Goal: Information Seeking & Learning: Learn about a topic

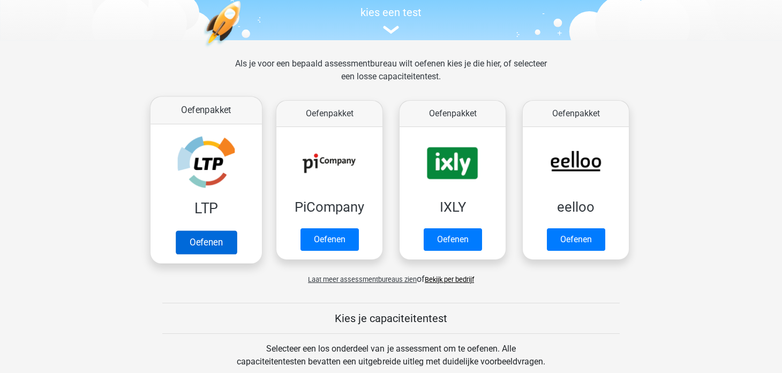
scroll to position [94, 0]
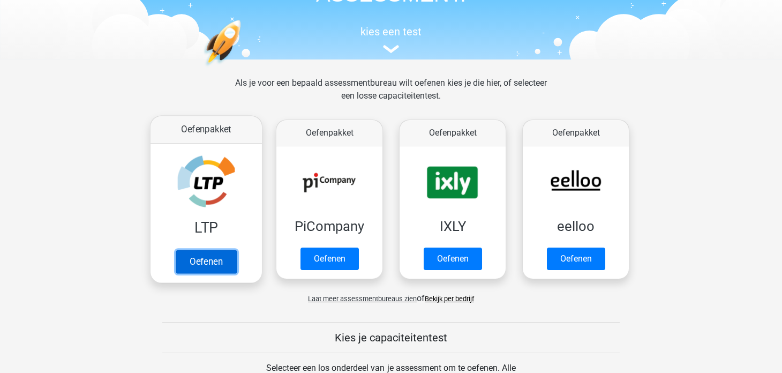
click at [209, 267] on link "Oefenen" at bounding box center [206, 261] width 61 height 24
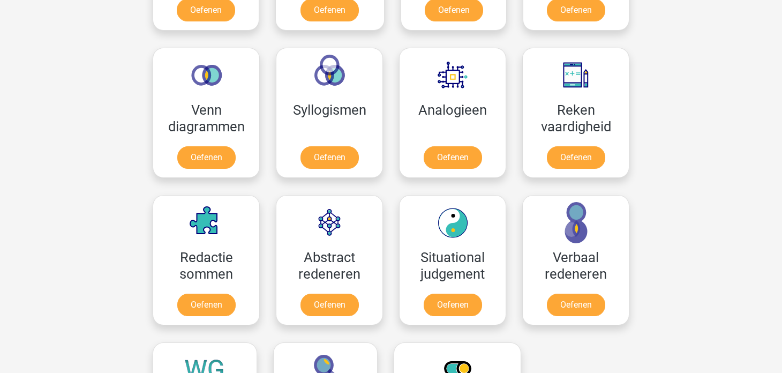
scroll to position [602, 0]
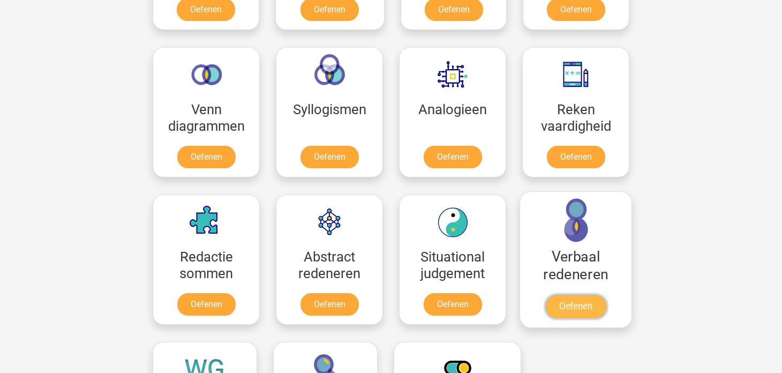
click at [558, 303] on link "Oefenen" at bounding box center [575, 306] width 61 height 24
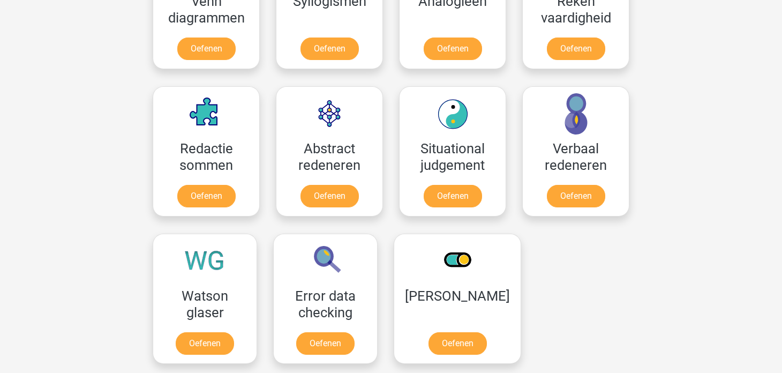
scroll to position [712, 0]
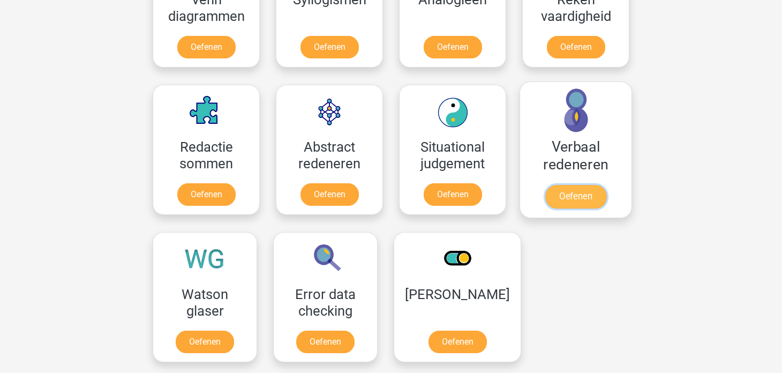
click at [583, 187] on link "Oefenen" at bounding box center [575, 197] width 61 height 24
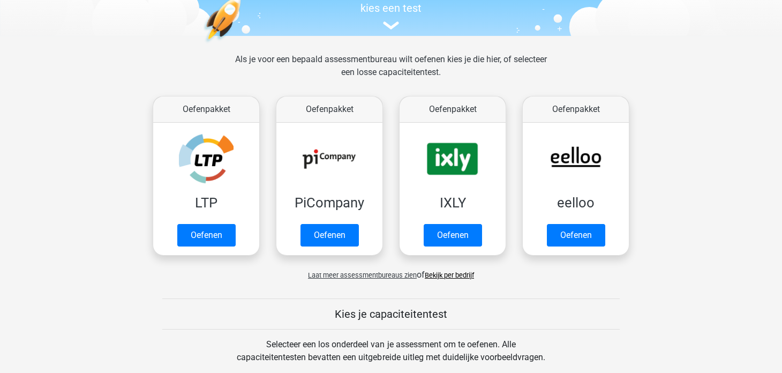
scroll to position [111, 0]
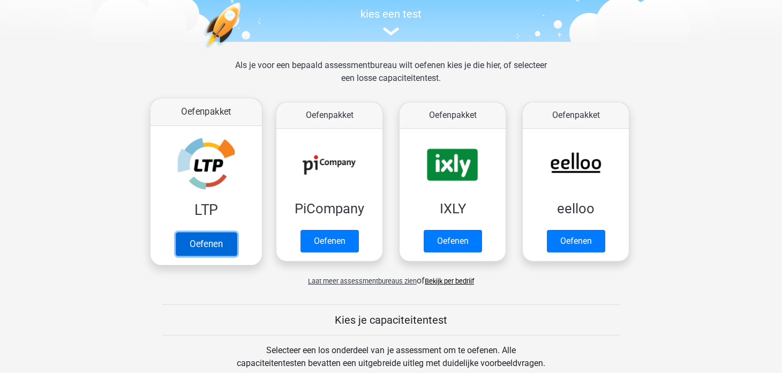
click at [213, 240] on link "Oefenen" at bounding box center [206, 244] width 61 height 24
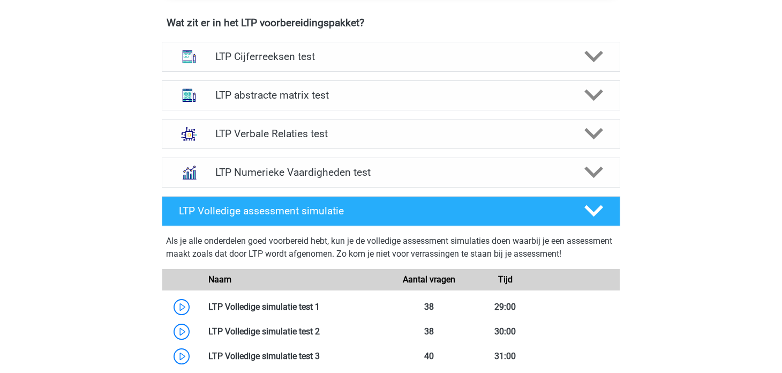
scroll to position [680, 0]
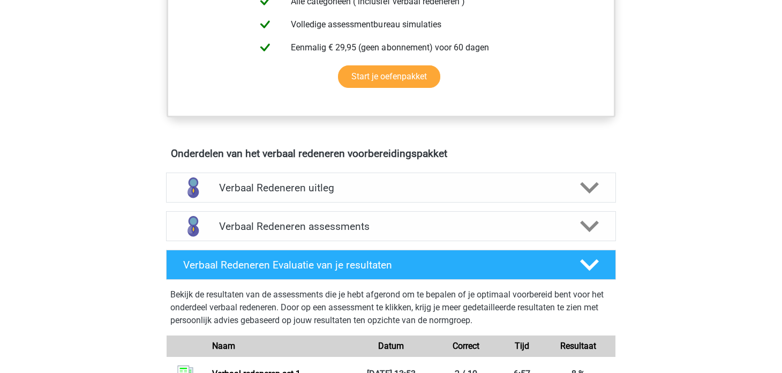
scroll to position [496, 0]
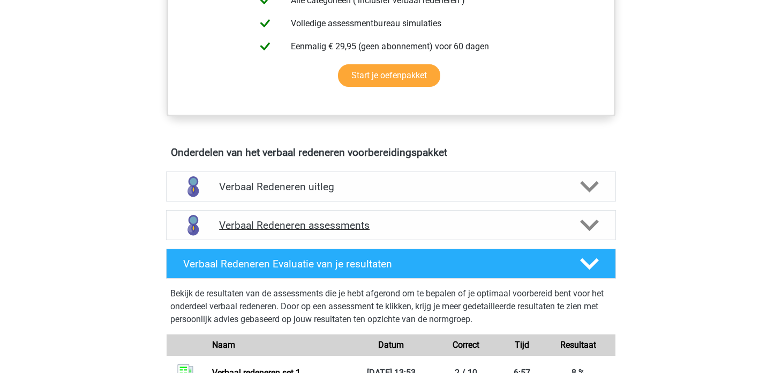
click at [489, 221] on h4 "Verbaal Redeneren assessments" at bounding box center [391, 225] width 344 height 12
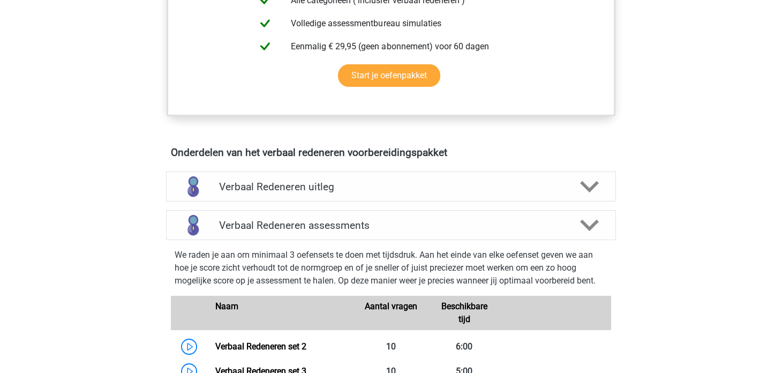
scroll to position [540, 0]
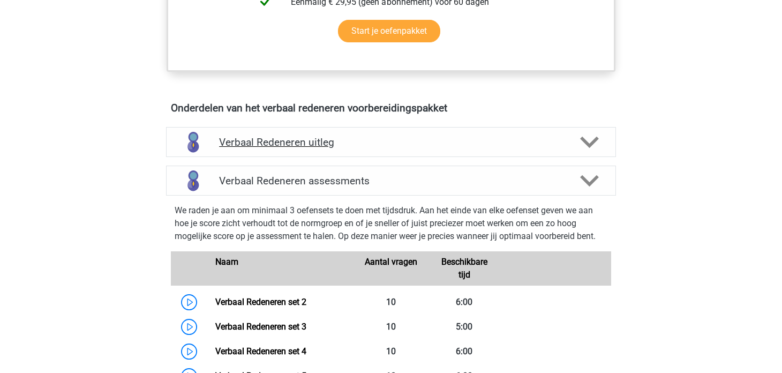
click at [452, 129] on div "Verbaal Redeneren uitleg" at bounding box center [391, 142] width 450 height 30
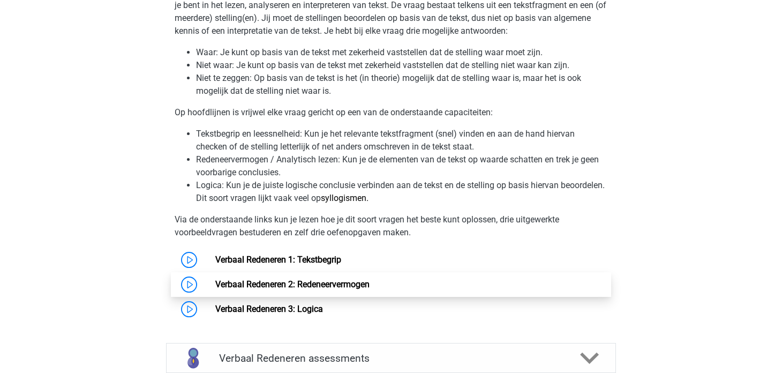
scroll to position [717, 0]
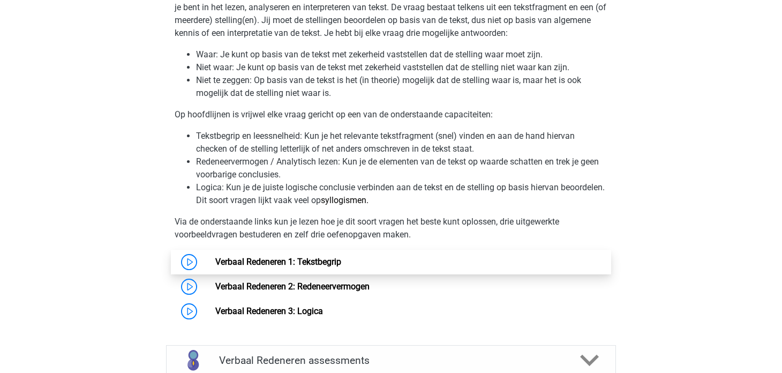
click at [341, 258] on link "Verbaal Redeneren 1: Tekstbegrip" at bounding box center [278, 261] width 126 height 10
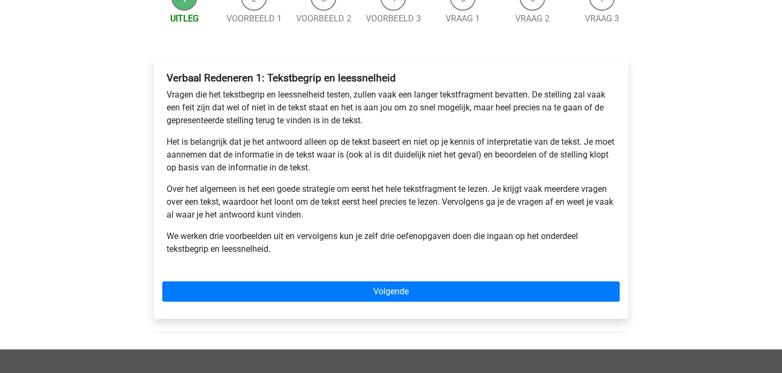
scroll to position [131, 0]
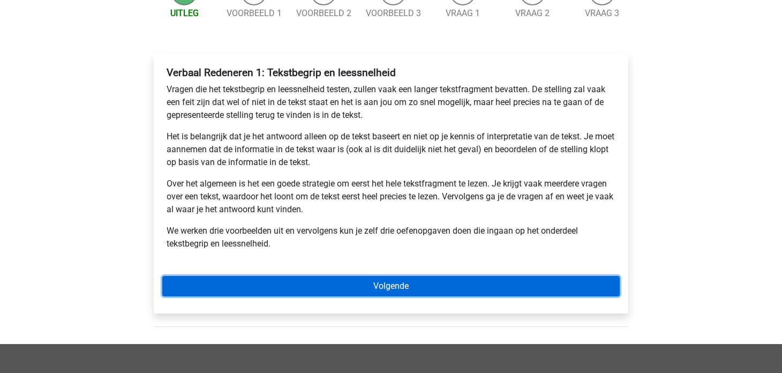
click at [271, 281] on link "Volgende" at bounding box center [390, 286] width 457 height 20
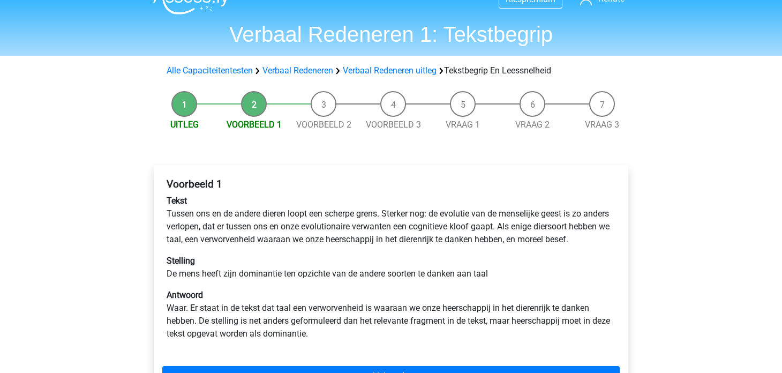
scroll to position [19, 0]
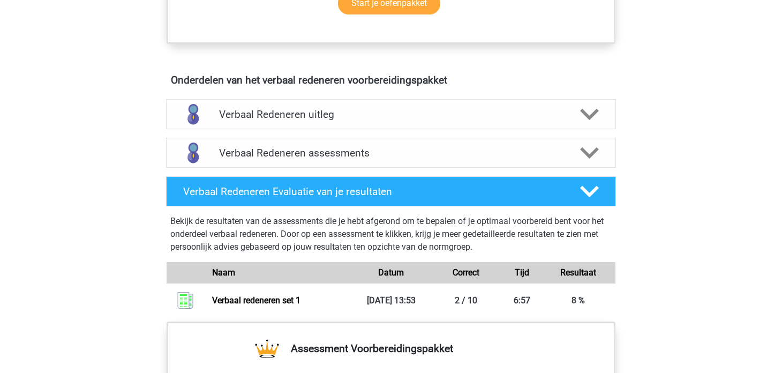
scroll to position [562, 0]
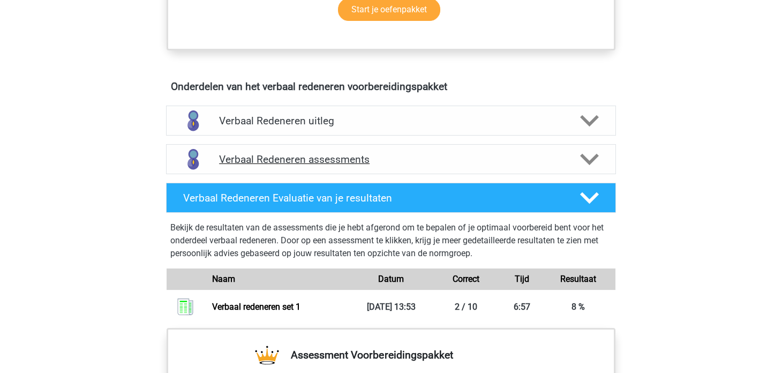
click at [586, 163] on icon at bounding box center [589, 159] width 19 height 19
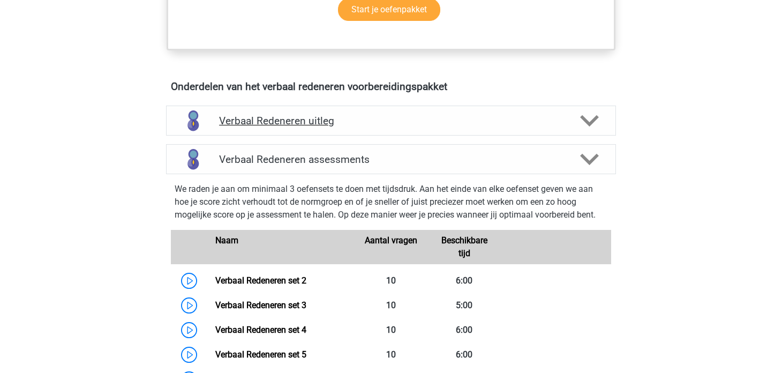
click at [578, 114] on div at bounding box center [589, 120] width 36 height 19
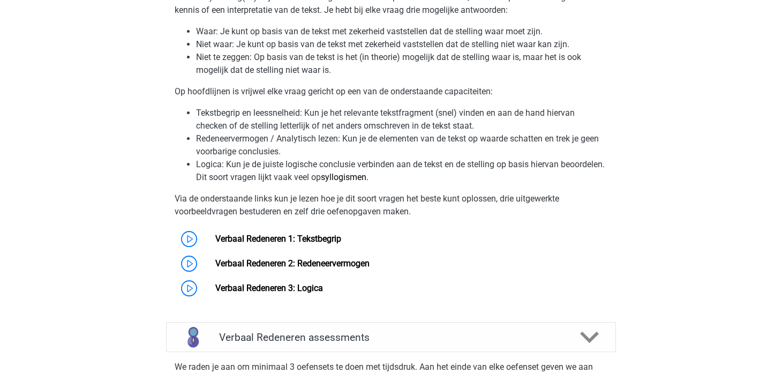
scroll to position [747, 0]
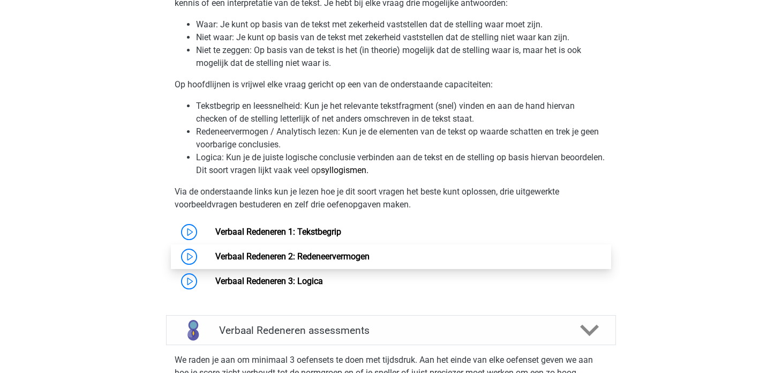
click at [309, 251] on link "Verbaal Redeneren 2: Redeneervermogen" at bounding box center [292, 256] width 154 height 10
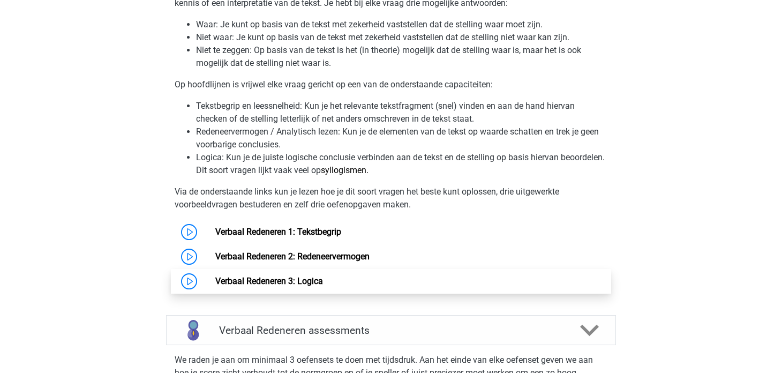
click at [323, 281] on link "Verbaal Redeneren 3: Logica" at bounding box center [269, 281] width 108 height 10
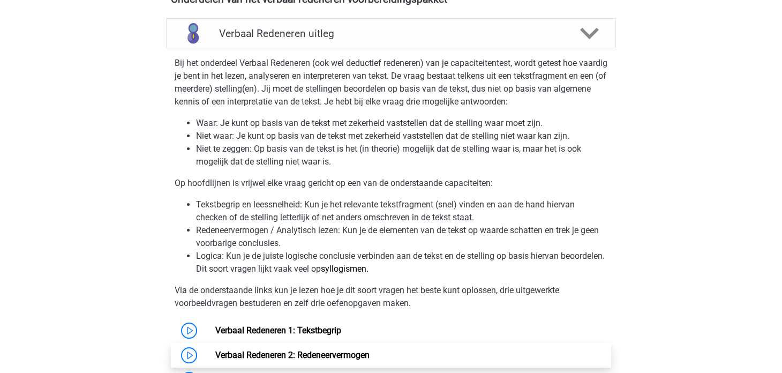
scroll to position [718, 0]
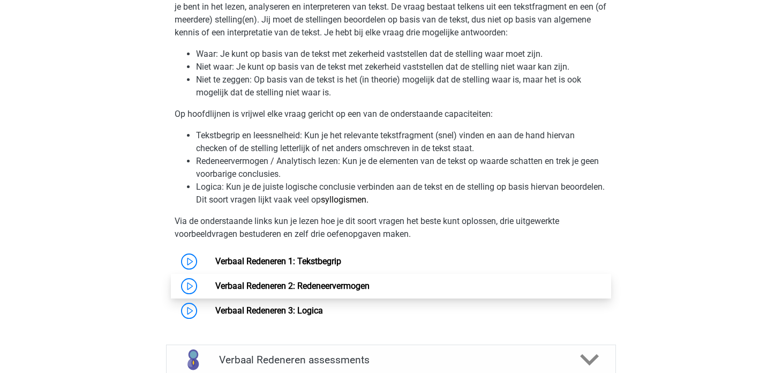
click at [361, 291] on link "Verbaal Redeneren 2: Redeneervermogen" at bounding box center [292, 286] width 154 height 10
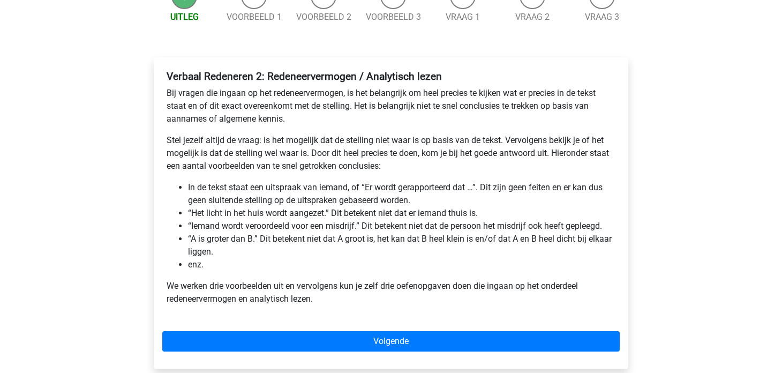
scroll to position [71, 0]
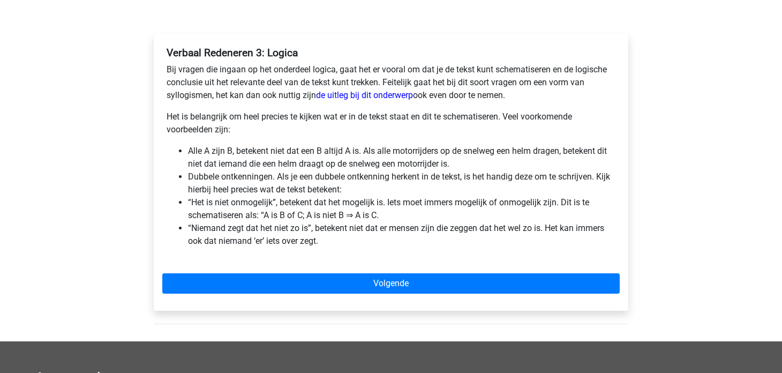
scroll to position [150, 0]
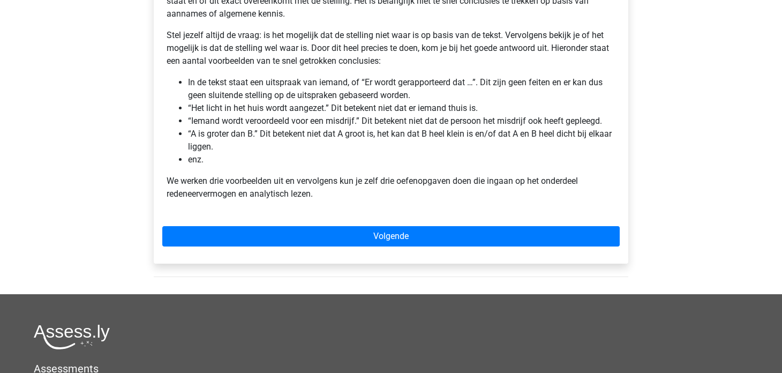
scroll to position [232, 0]
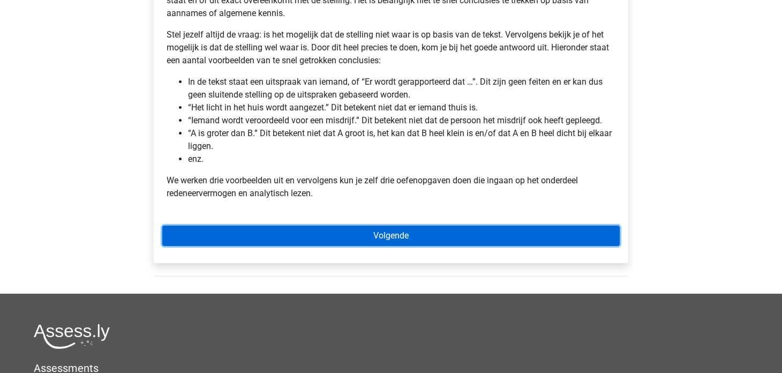
click at [348, 234] on link "Volgende" at bounding box center [390, 235] width 457 height 20
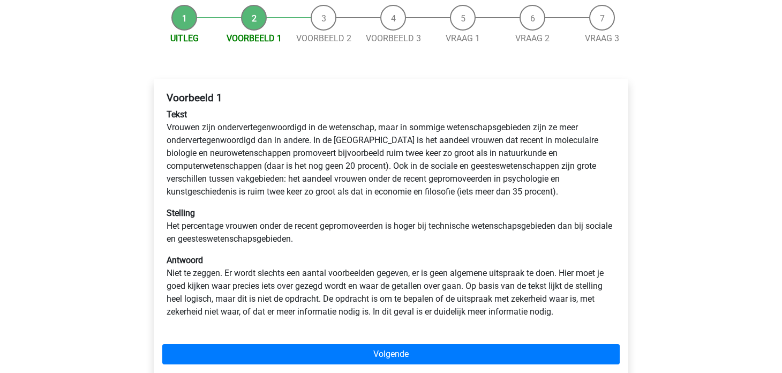
scroll to position [106, 0]
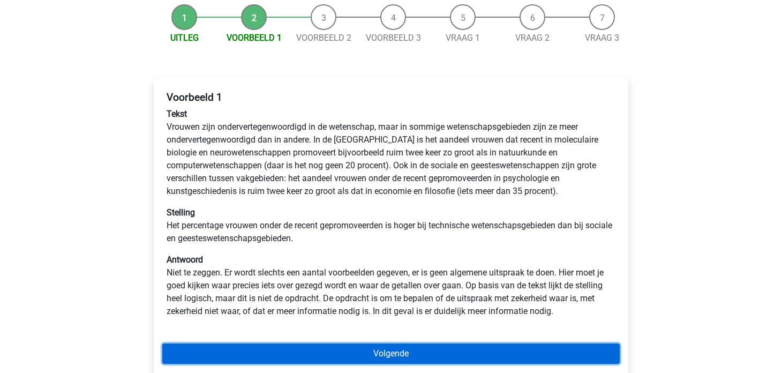
click at [338, 358] on link "Volgende" at bounding box center [390, 353] width 457 height 20
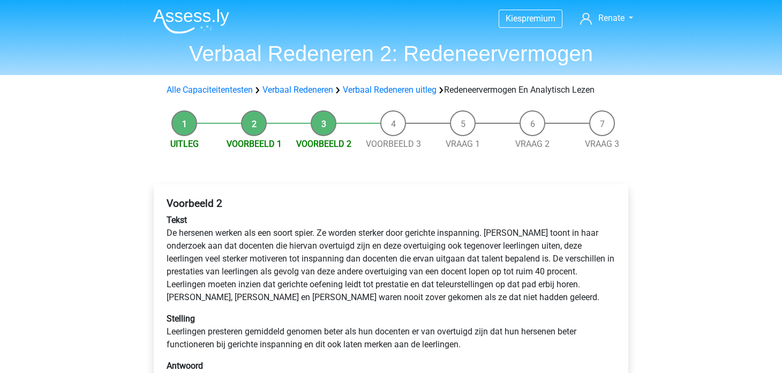
drag, startPoint x: 0, startPoint y: 0, endPoint x: 338, endPoint y: 358, distance: 492.0
click at [338, 358] on div "Voorbeeld 2 Tekst De hersenen werken als een soort spier. Ze worden sterker doo…" at bounding box center [390, 302] width 457 height 218
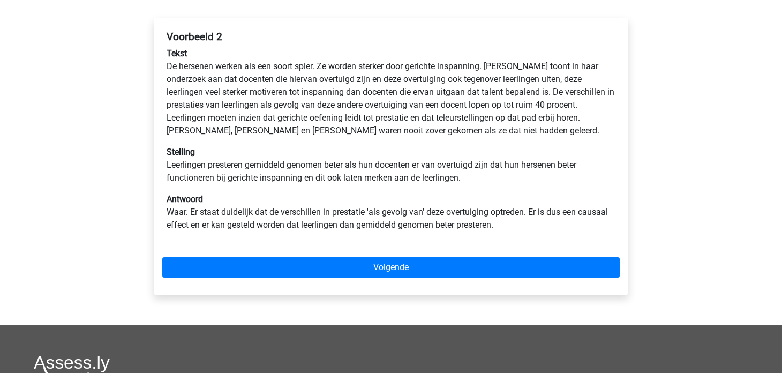
scroll to position [168, 0]
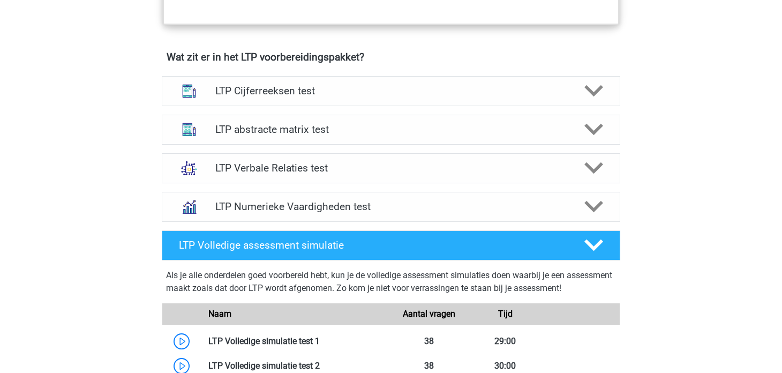
scroll to position [691, 0]
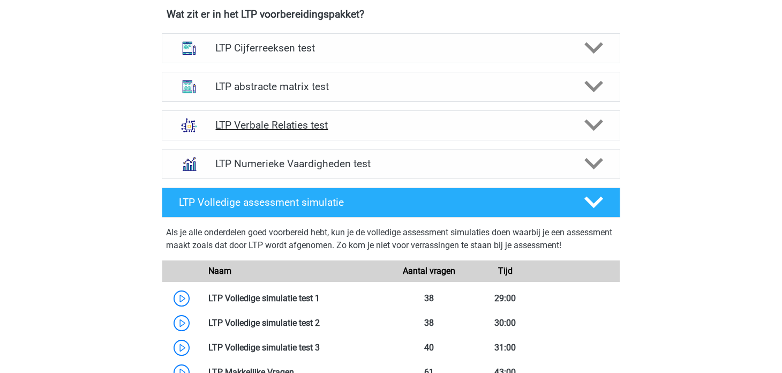
click at [372, 123] on h4 "LTP Verbale Relaties test" at bounding box center [390, 125] width 351 height 12
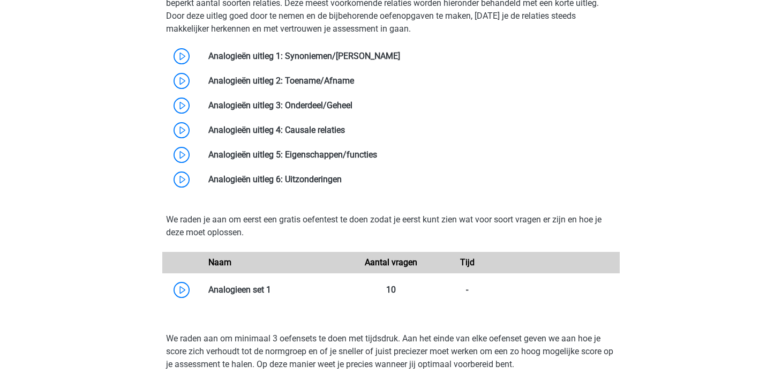
scroll to position [962, 0]
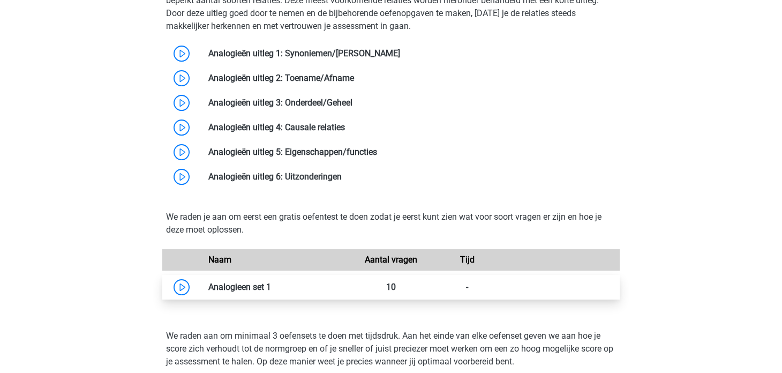
click at [271, 286] on link at bounding box center [271, 287] width 0 height 10
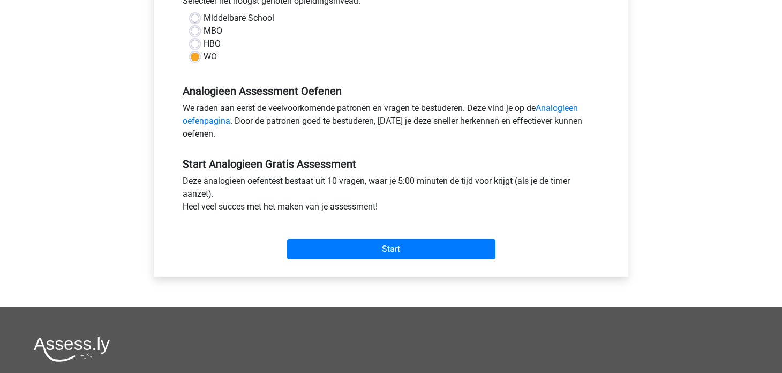
scroll to position [261, 0]
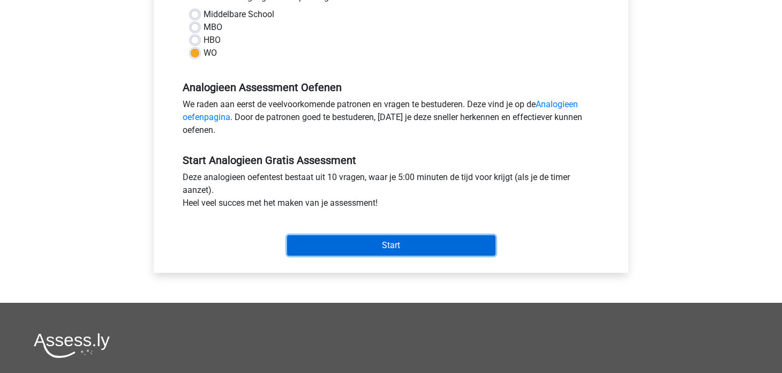
click at [336, 240] on input "Start" at bounding box center [391, 245] width 208 height 20
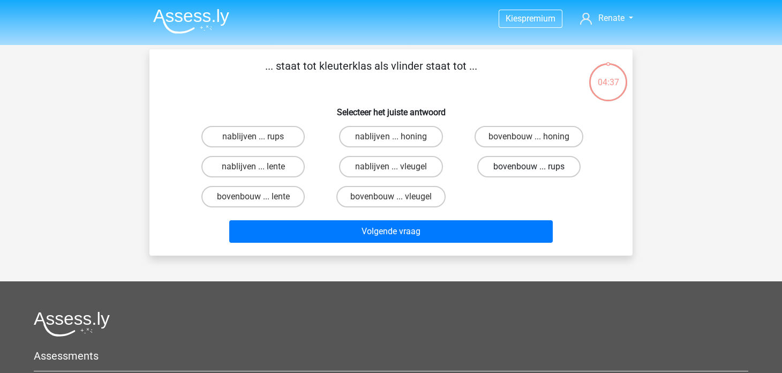
click at [513, 170] on label "bovenbouw ... rups" at bounding box center [528, 166] width 103 height 21
click at [528, 170] on input "bovenbouw ... rups" at bounding box center [531, 170] width 7 height 7
radio input "true"
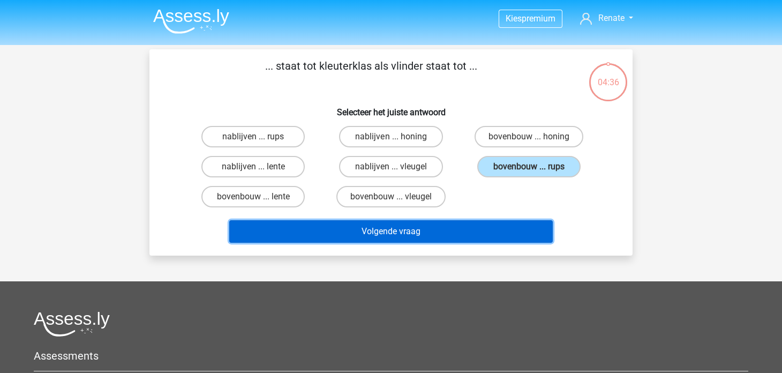
click at [491, 228] on button "Volgende vraag" at bounding box center [391, 231] width 324 height 22
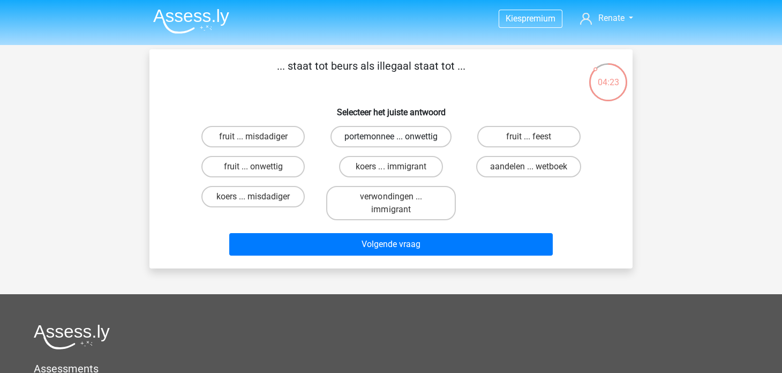
click at [410, 141] on label "portemonnee ... onwettig" at bounding box center [390, 136] width 121 height 21
click at [398, 141] on input "portemonnee ... onwettig" at bounding box center [394, 140] width 7 height 7
radio input "true"
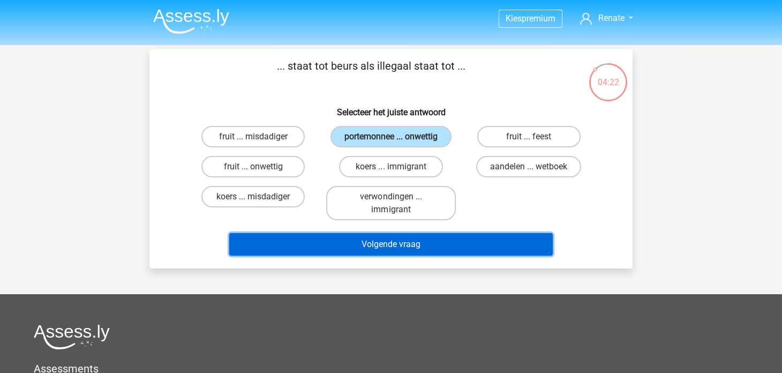
click at [460, 249] on button "Volgende vraag" at bounding box center [391, 244] width 324 height 22
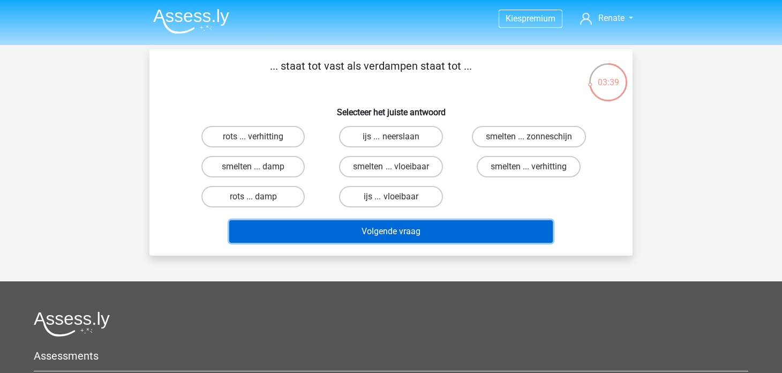
click at [463, 220] on button "Volgende vraag" at bounding box center [391, 231] width 324 height 22
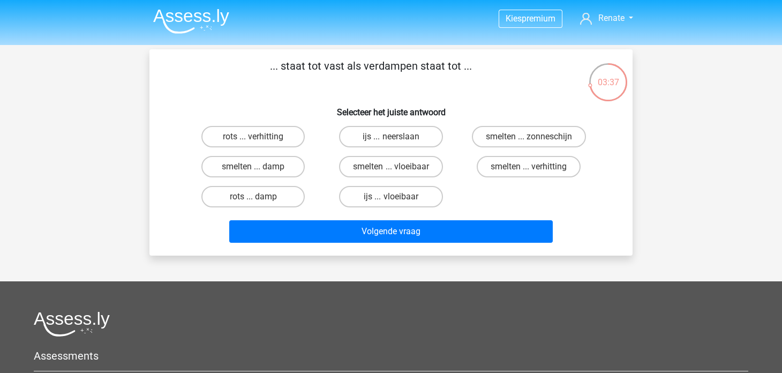
click at [395, 167] on input "smelten ... vloeibaar" at bounding box center [394, 170] width 7 height 7
radio input "true"
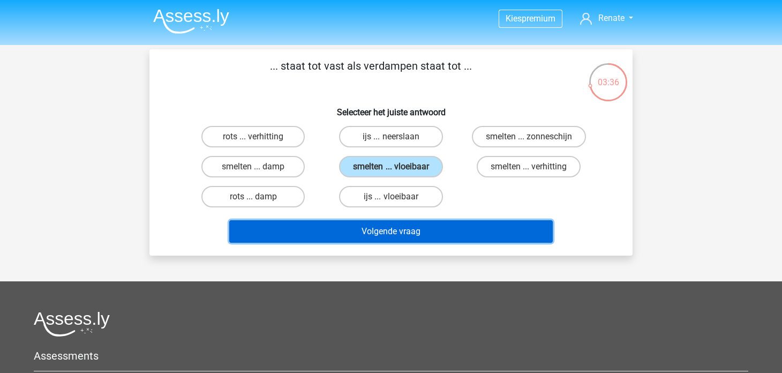
click at [461, 234] on button "Volgende vraag" at bounding box center [391, 231] width 324 height 22
